Goal: Information Seeking & Learning: Compare options

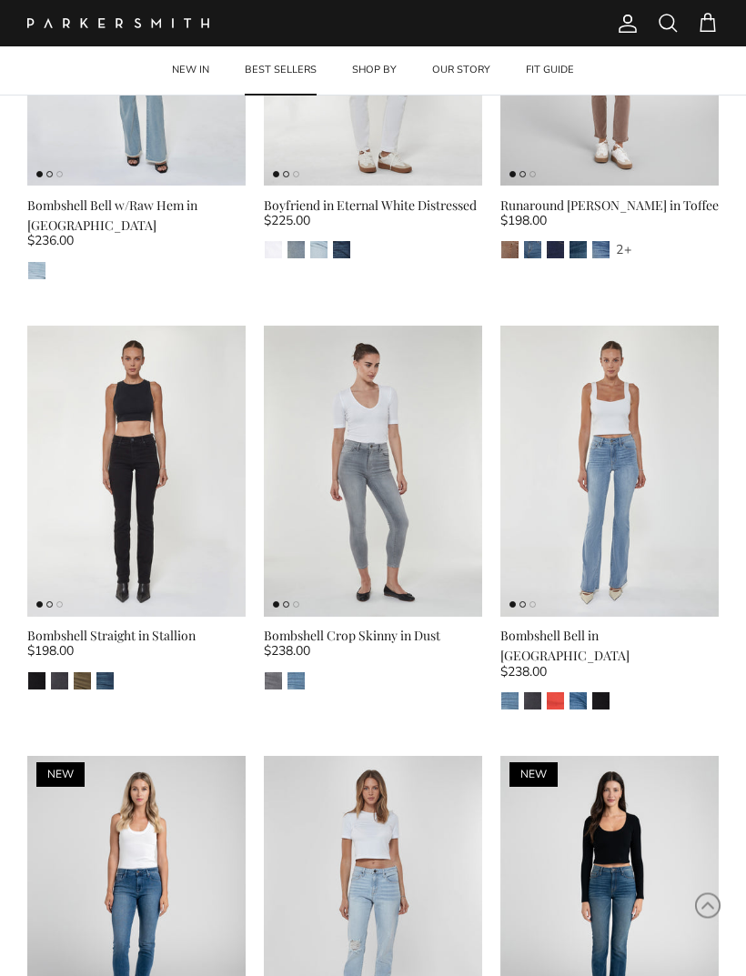
scroll to position [1966, 0]
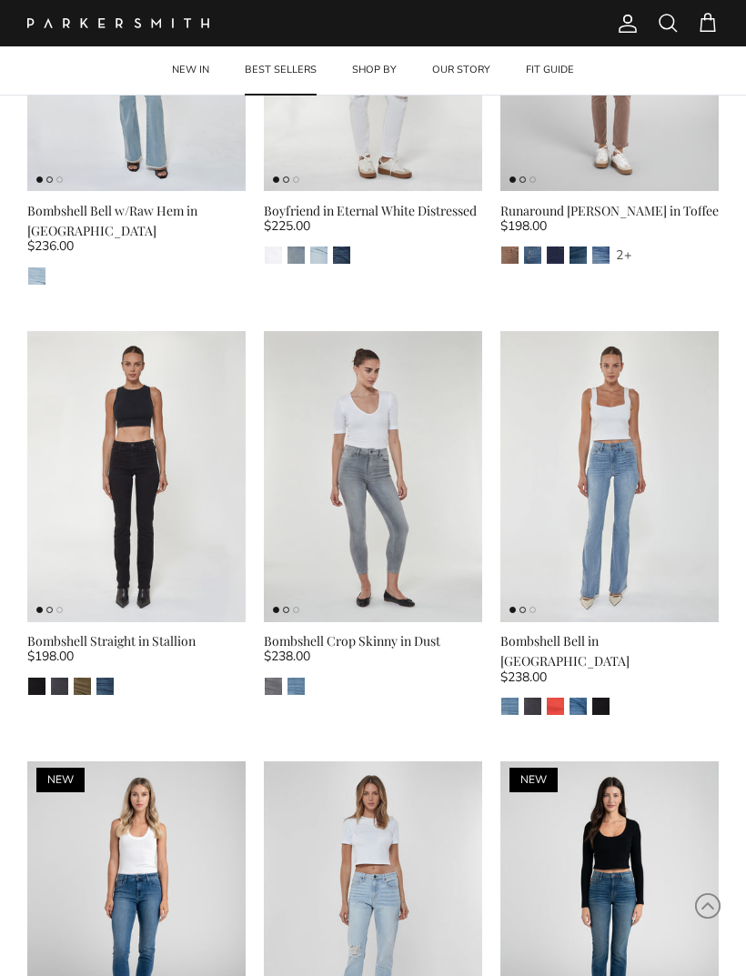
click at [182, 397] on img at bounding box center [136, 476] width 218 height 291
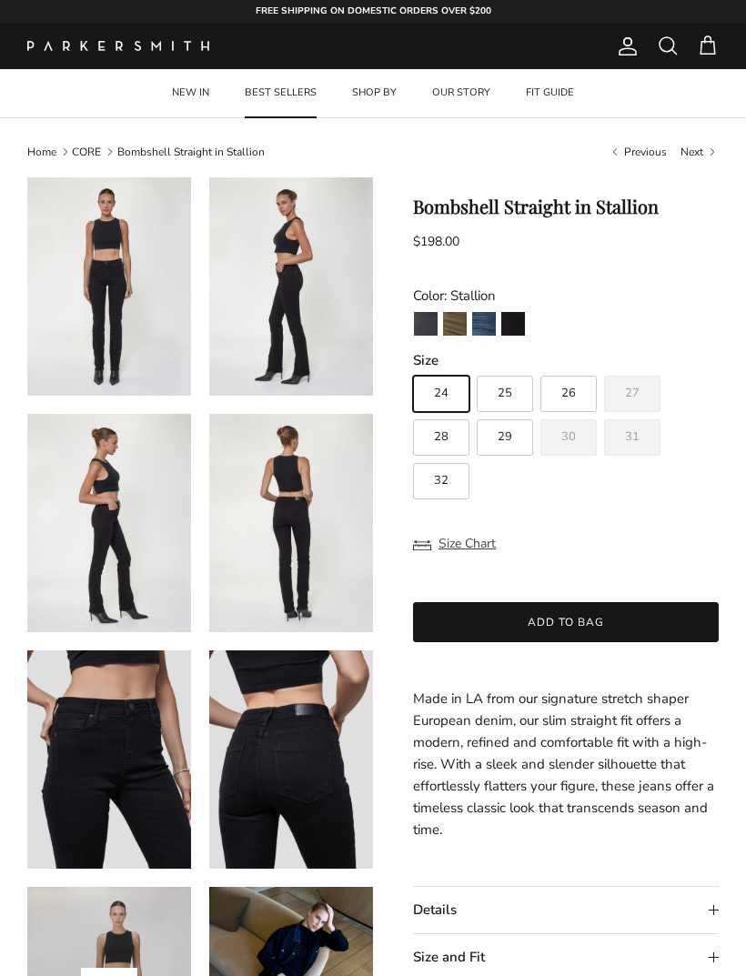
click at [454, 322] on img "Army" at bounding box center [455, 324] width 24 height 24
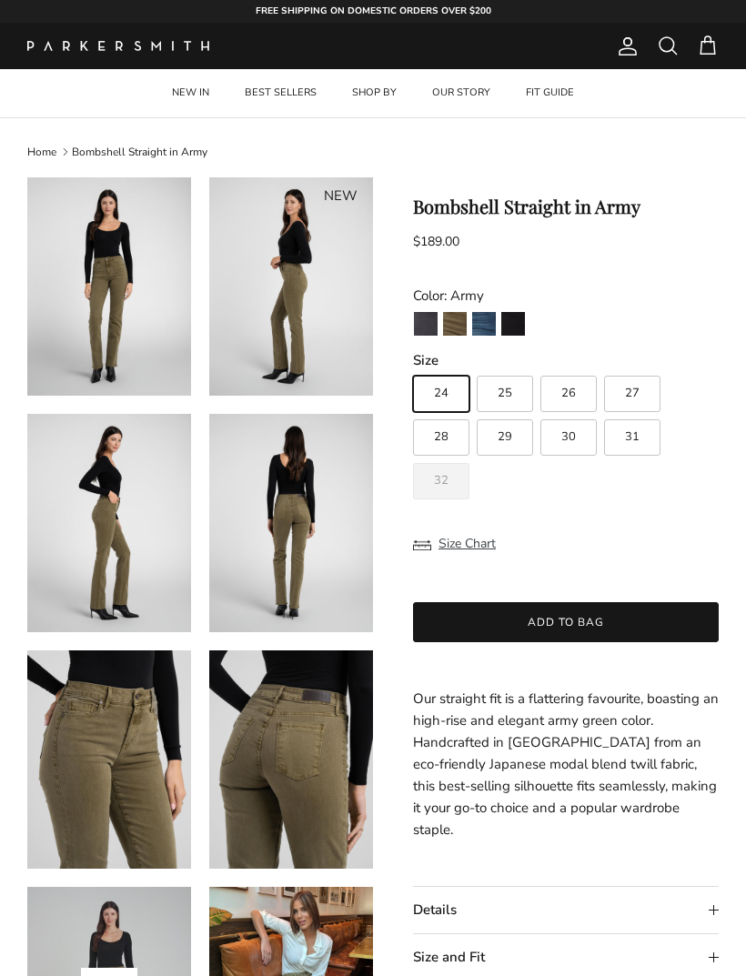
click at [490, 322] on img "La Jolla" at bounding box center [484, 324] width 24 height 24
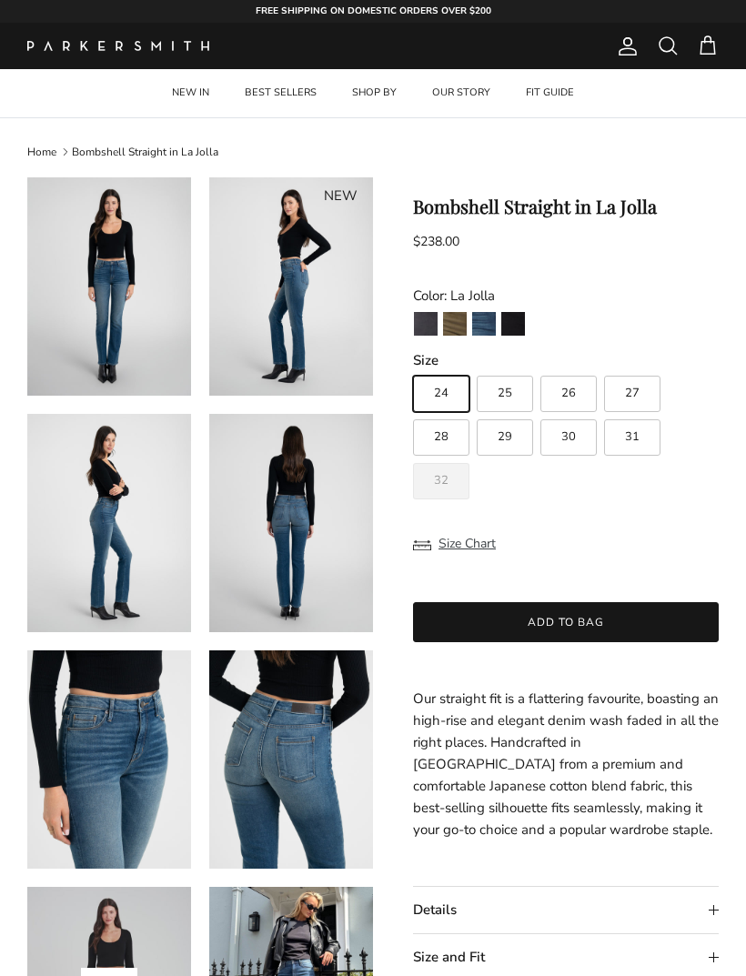
click at [522, 318] on img "Stallion" at bounding box center [513, 324] width 24 height 24
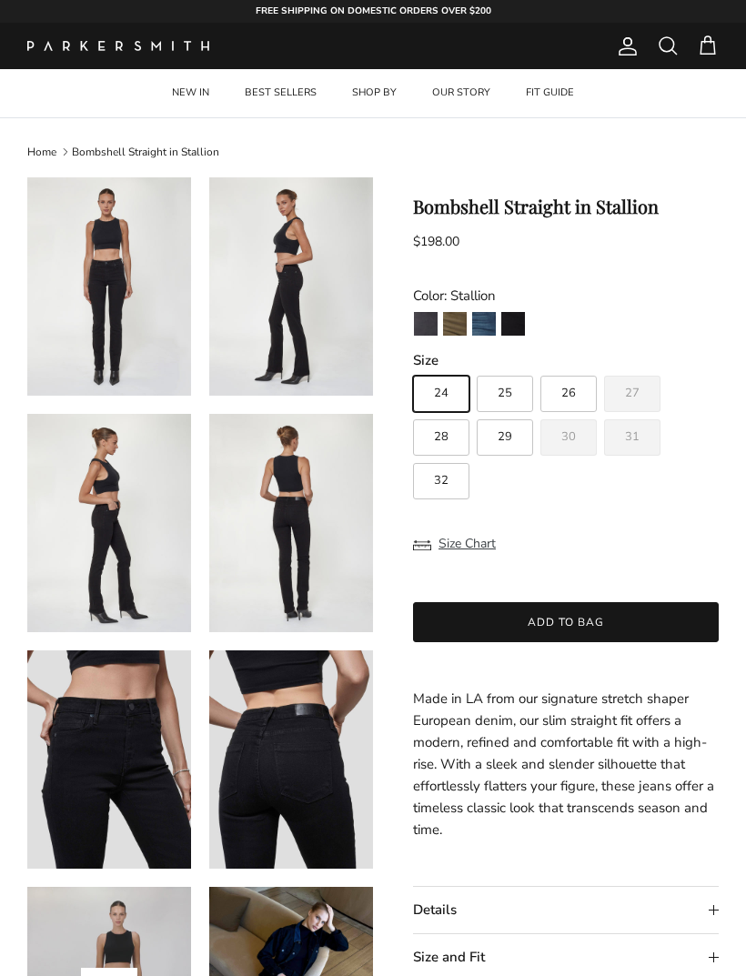
click at [427, 328] on img "Point Break" at bounding box center [426, 324] width 24 height 24
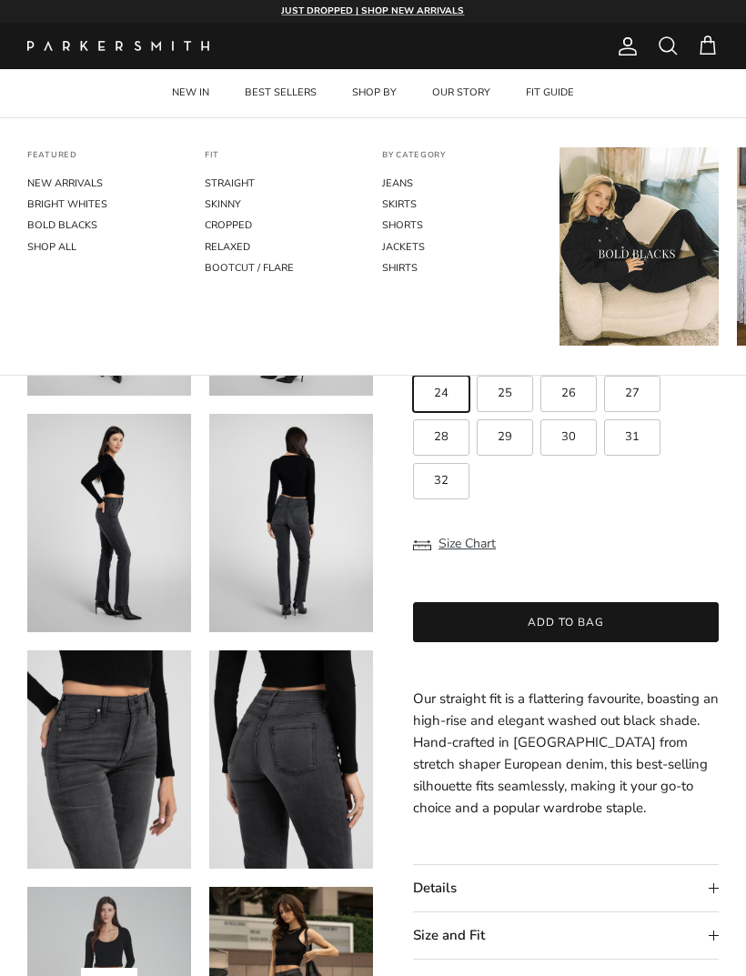
click at [257, 174] on link "STRAIGHT" at bounding box center [284, 183] width 159 height 21
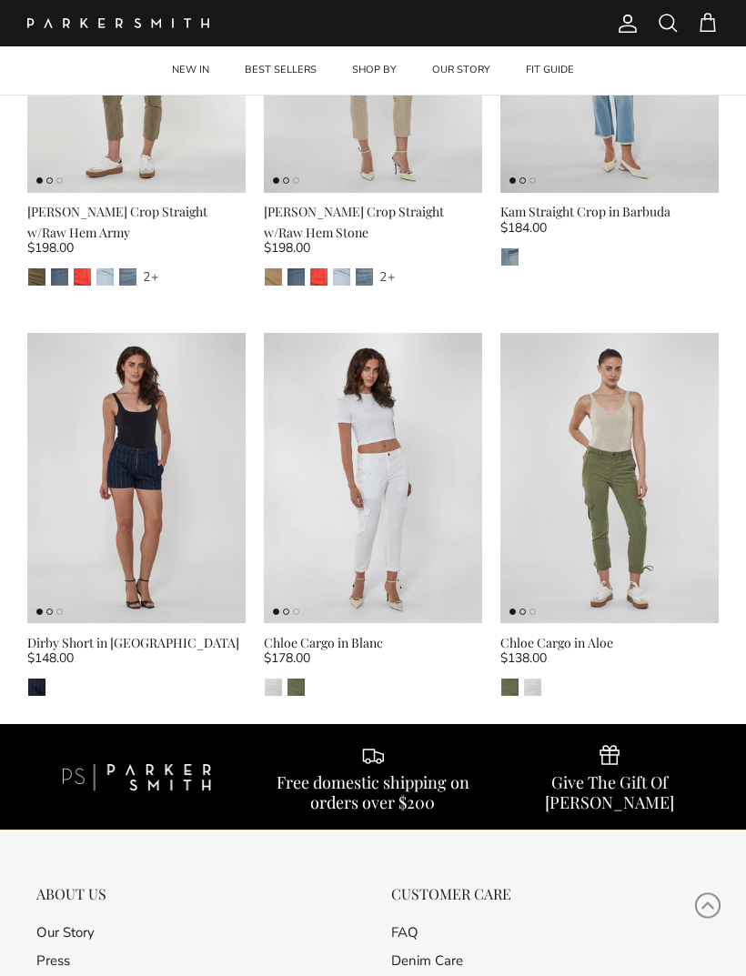
scroll to position [4120, 0]
